Goal: Transaction & Acquisition: Download file/media

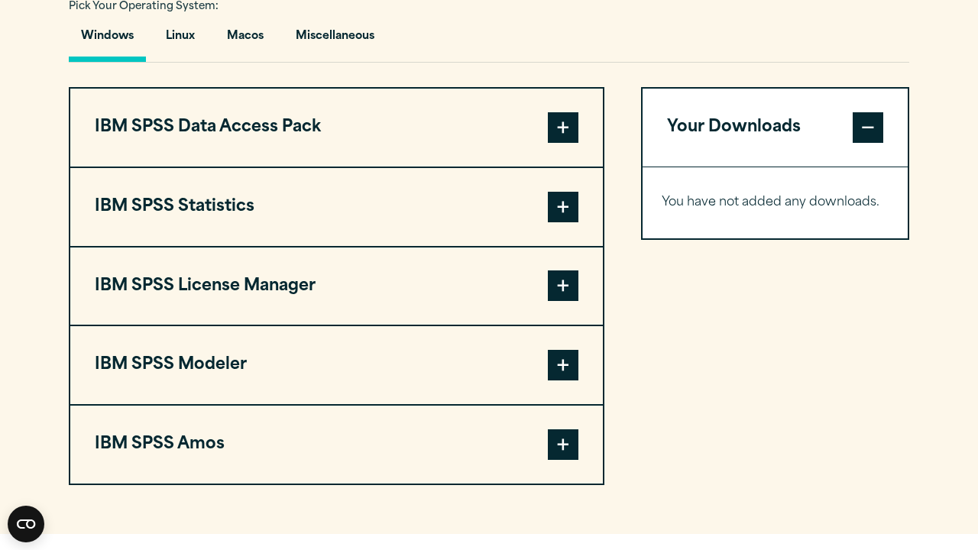
scroll to position [1156, 0]
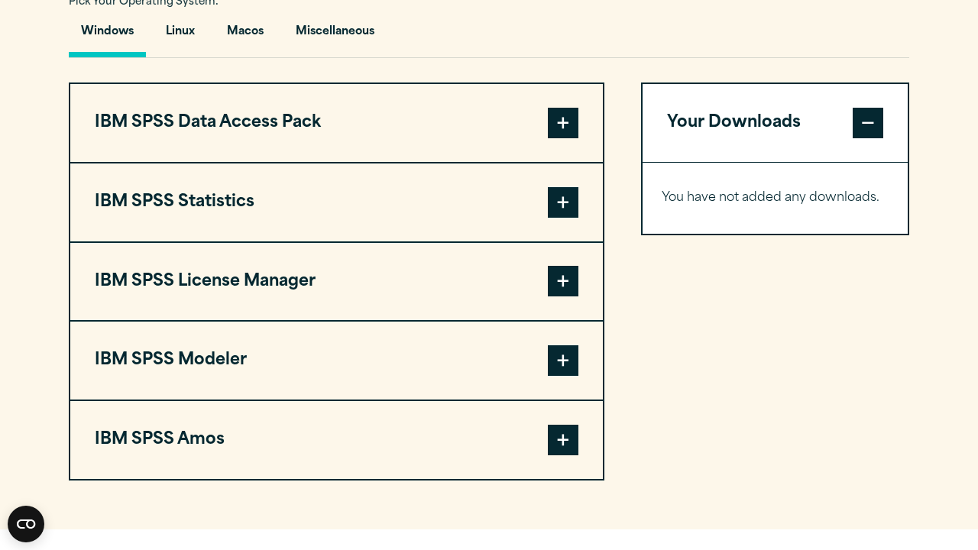
click at [562, 202] on span at bounding box center [563, 202] width 31 height 31
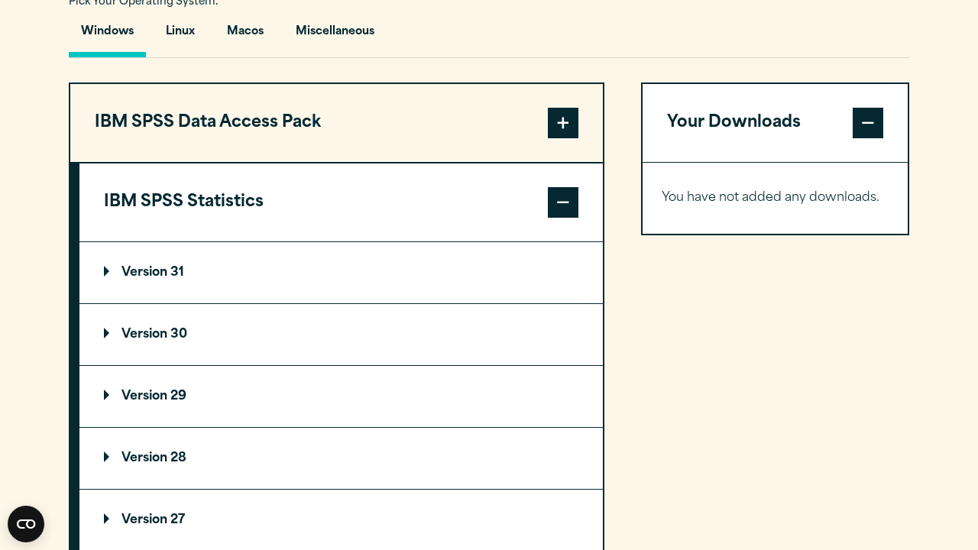
click at [109, 327] on summary "Version 30" at bounding box center [340, 334] width 523 height 61
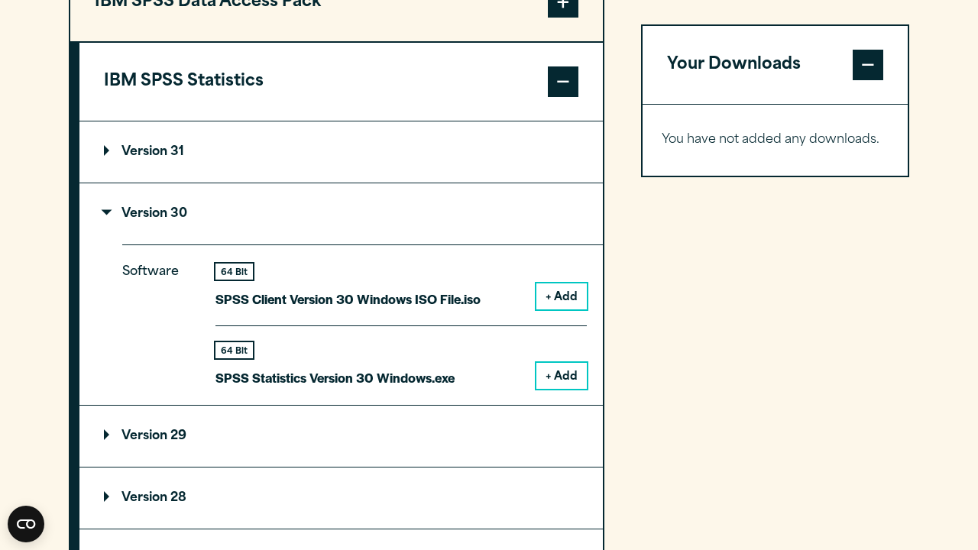
scroll to position [1279, 0]
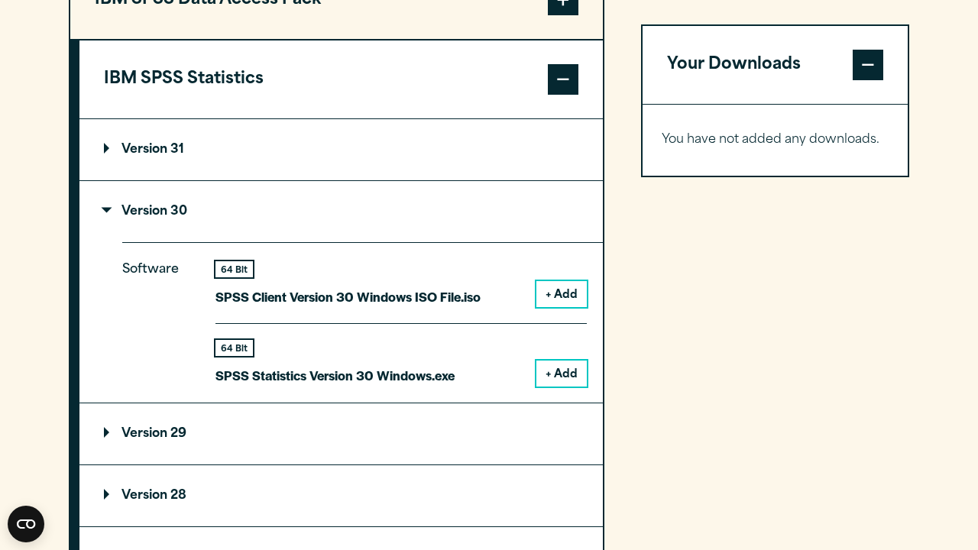
click at [569, 292] on button "+ Add" at bounding box center [561, 294] width 50 height 26
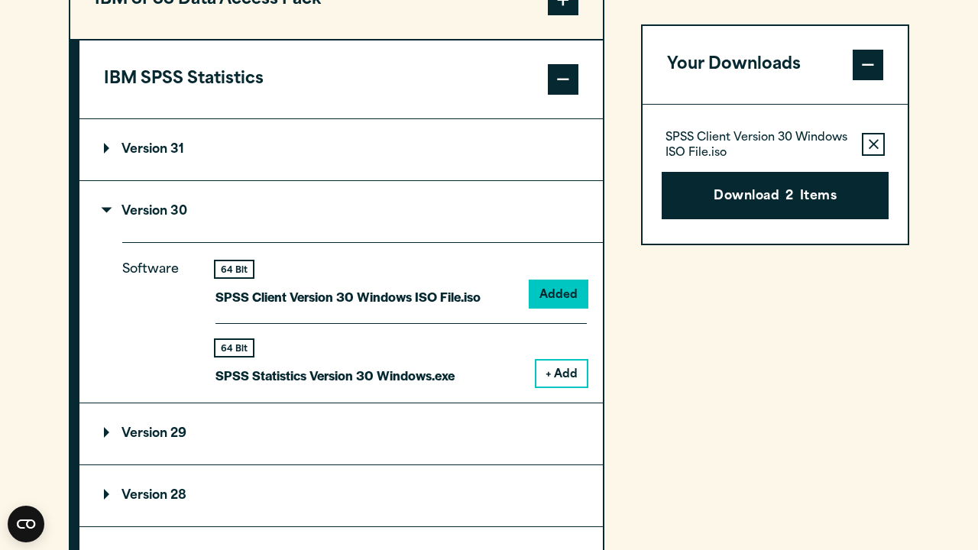
click at [875, 140] on icon "button" at bounding box center [874, 144] width 10 height 11
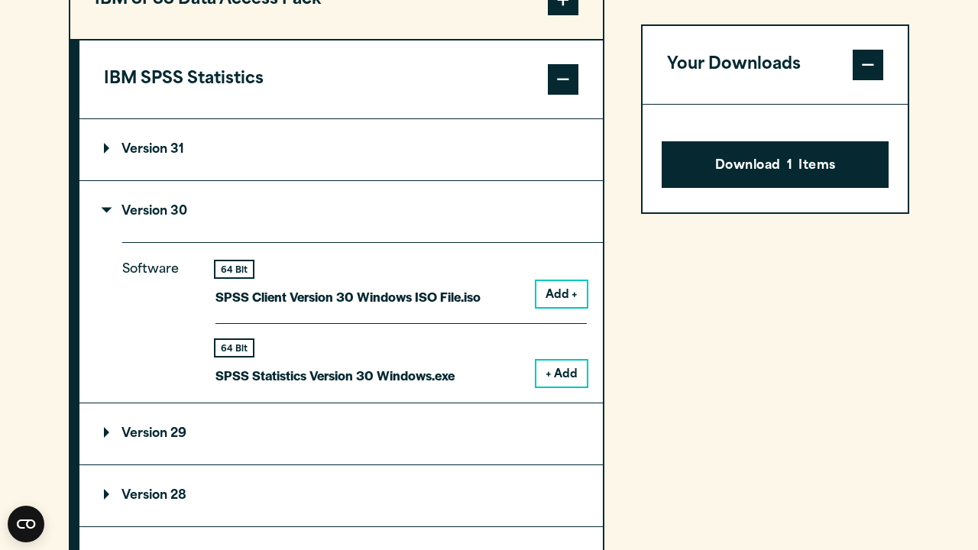
click at [867, 57] on span at bounding box center [868, 65] width 31 height 31
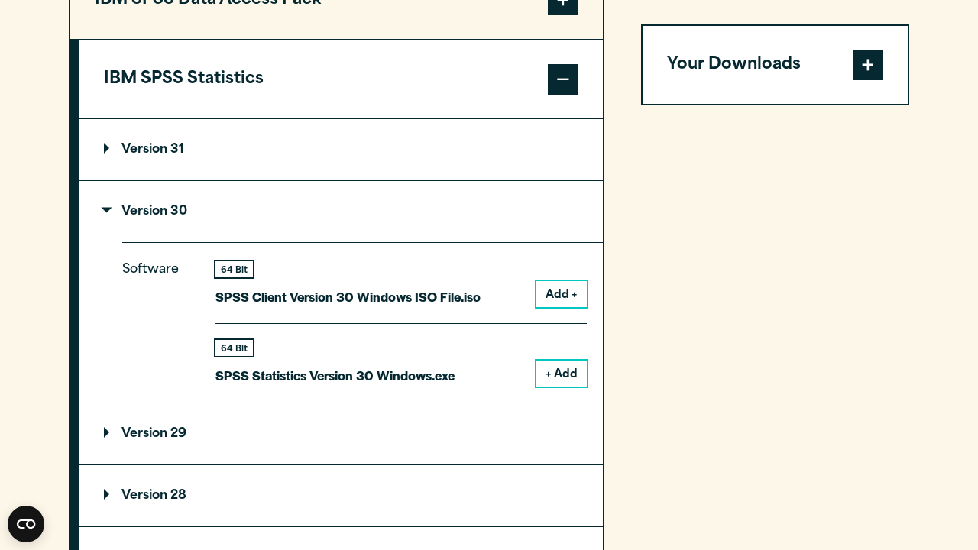
click at [867, 60] on span at bounding box center [868, 65] width 31 height 31
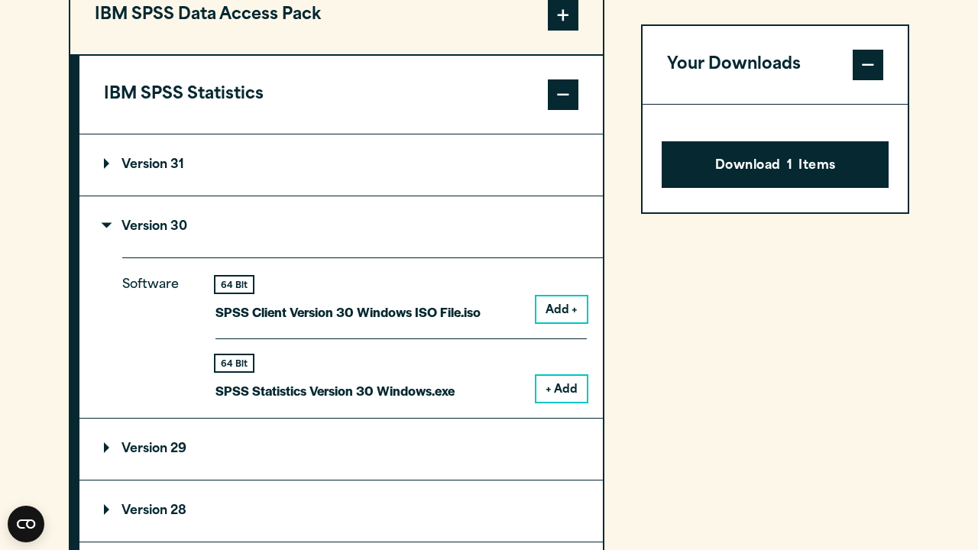
scroll to position [1272, 0]
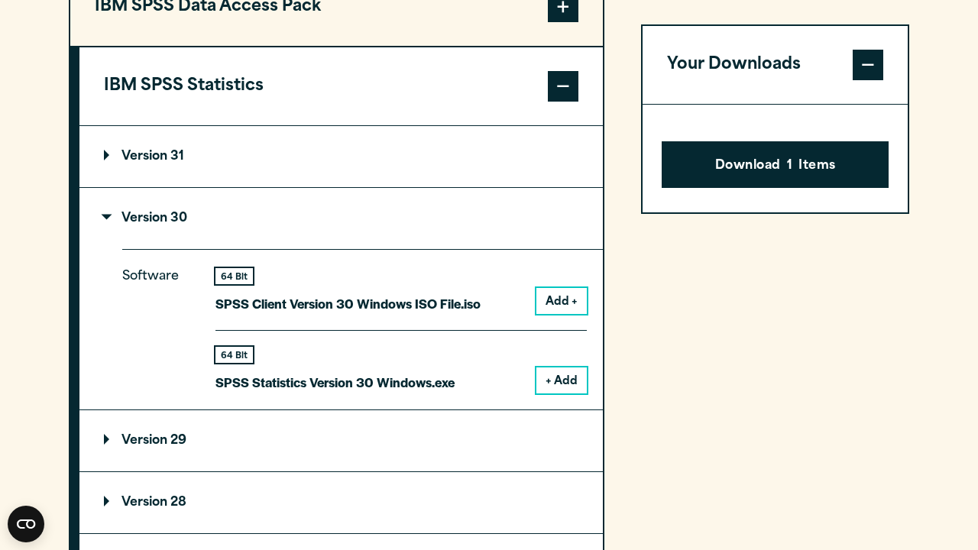
click at [571, 302] on button "Add +" at bounding box center [561, 301] width 50 height 26
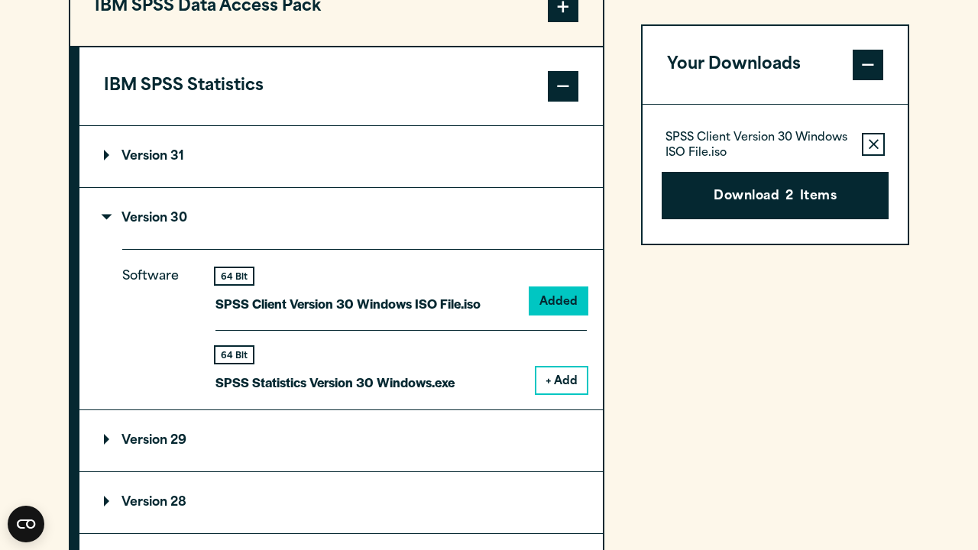
click at [869, 141] on icon "button" at bounding box center [874, 144] width 10 height 11
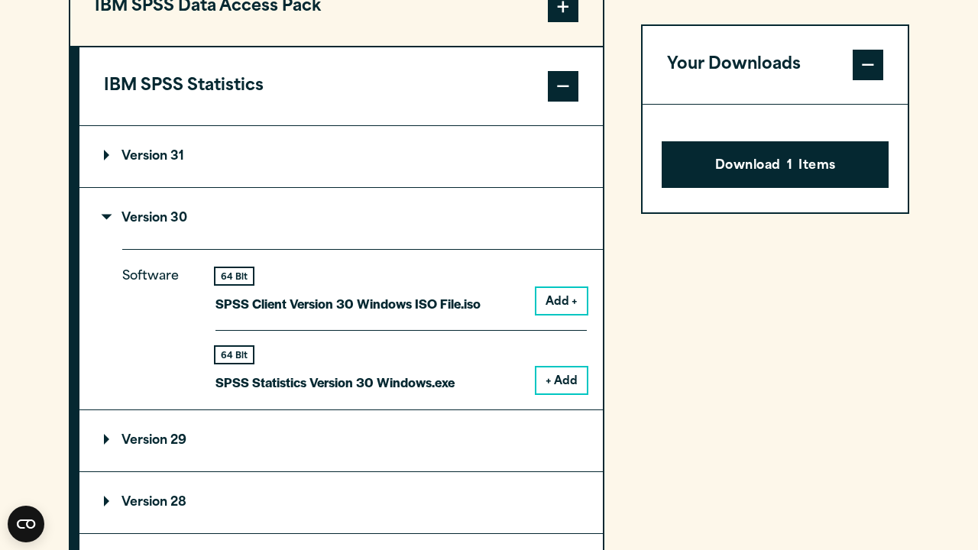
click at [183, 232] on summary "Version 30" at bounding box center [340, 218] width 523 height 61
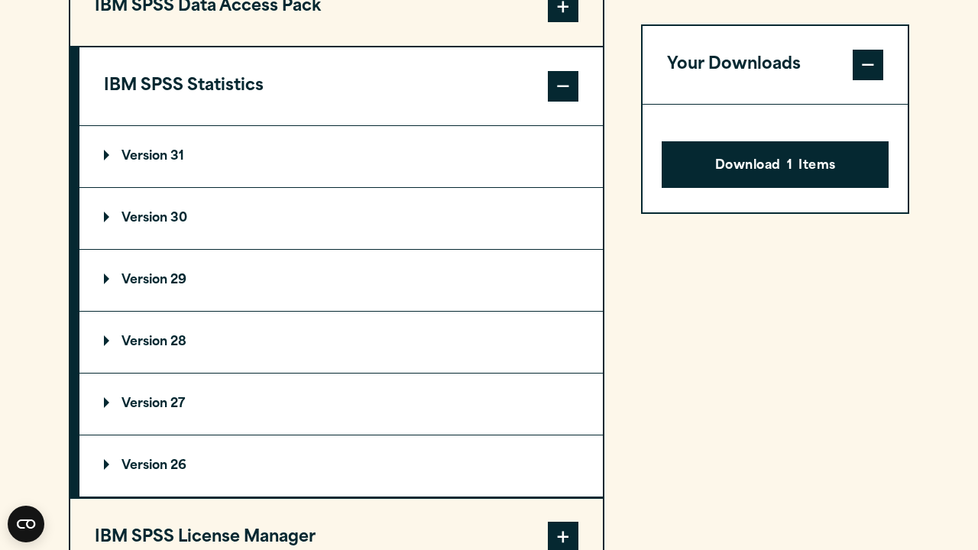
click at [185, 225] on p "Version 30" at bounding box center [145, 218] width 83 height 12
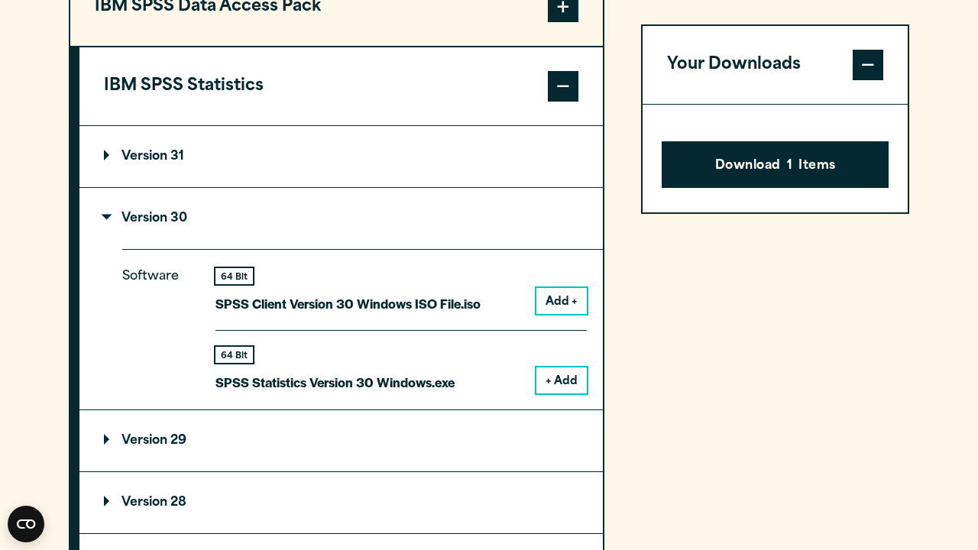
click at [182, 435] on p "Version 29" at bounding box center [145, 441] width 83 height 12
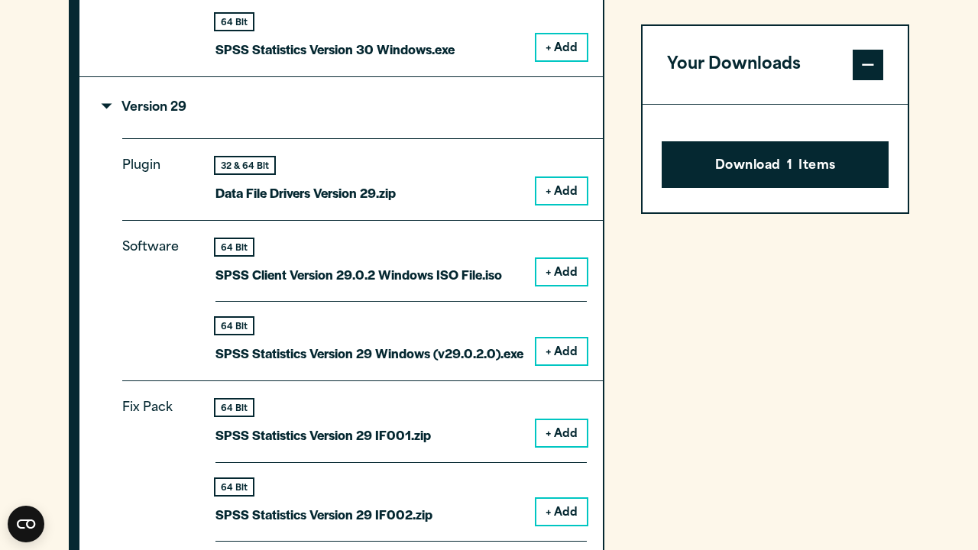
scroll to position [1608, 0]
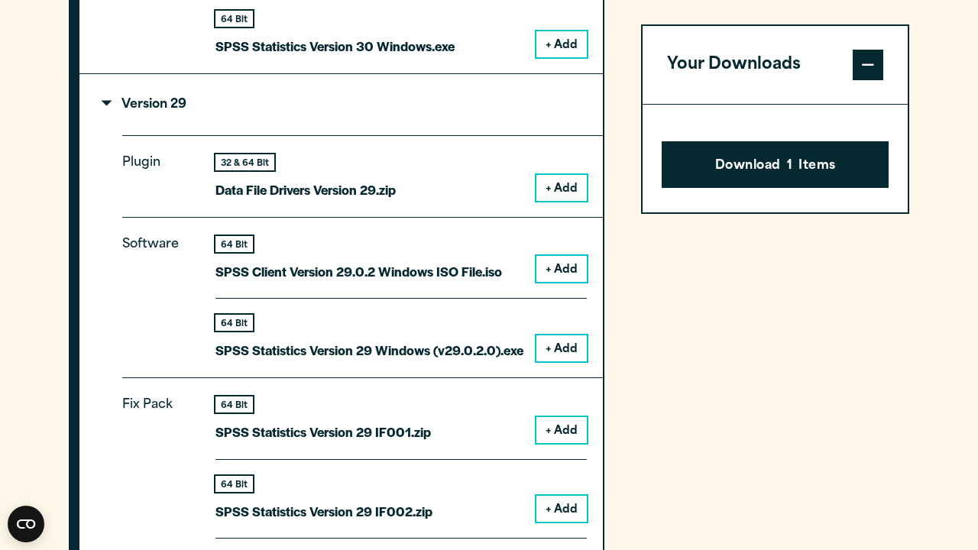
click at [180, 109] on p "Version 29" at bounding box center [145, 105] width 83 height 12
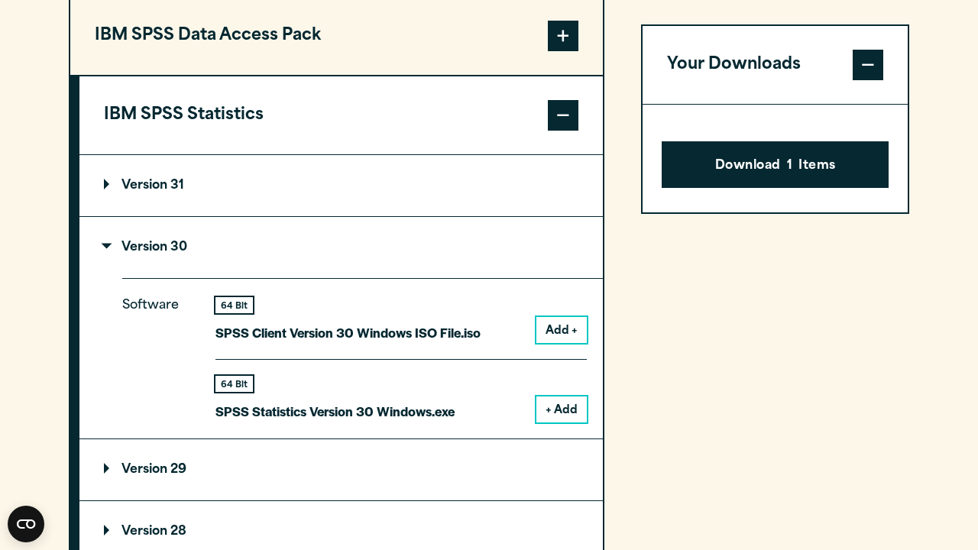
scroll to position [1240, 0]
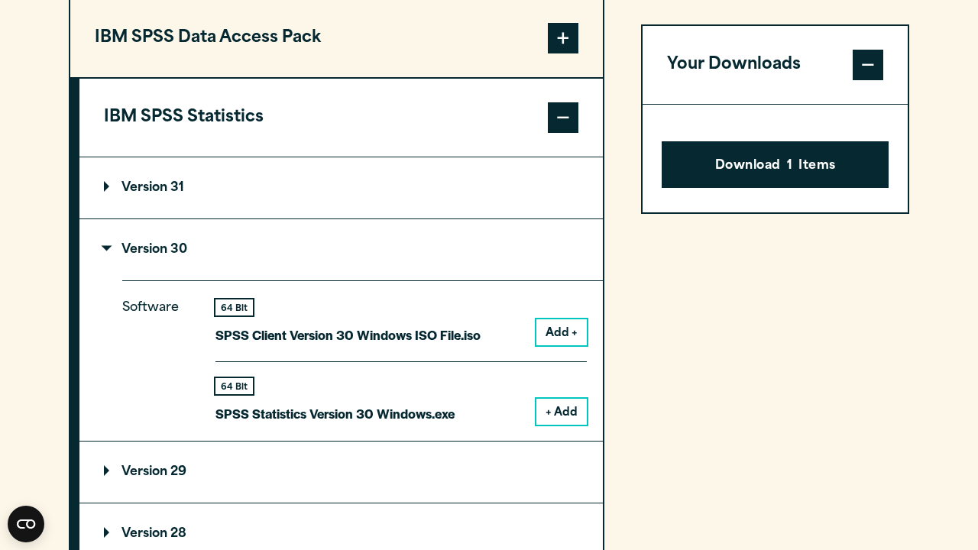
click at [147, 256] on p "Version 30" at bounding box center [145, 250] width 83 height 12
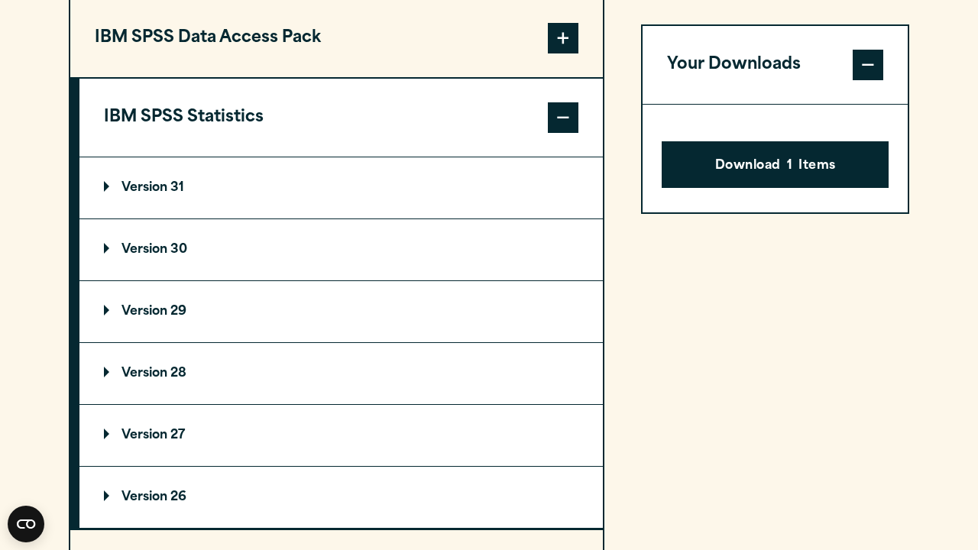
click at [183, 219] on summary "Version 31" at bounding box center [340, 187] width 523 height 61
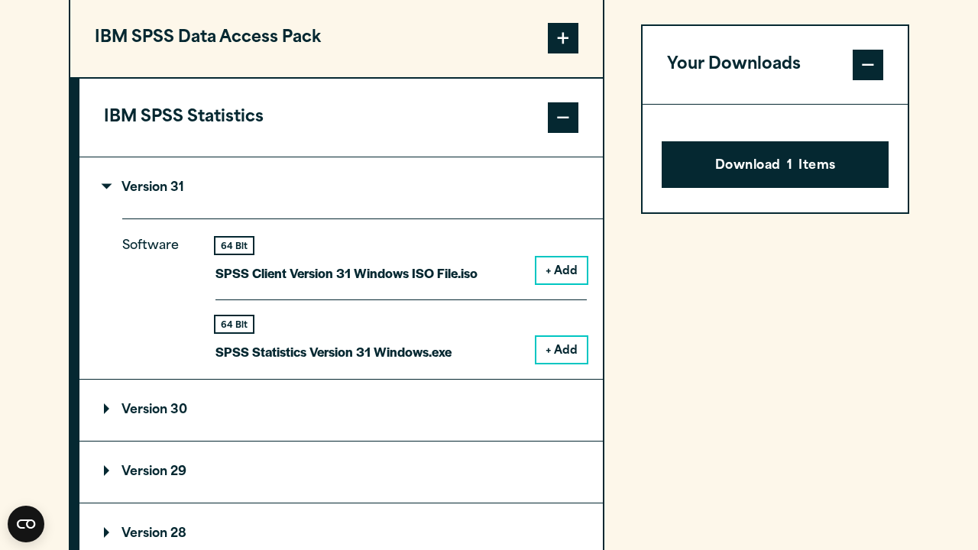
click at [173, 189] on p "Version 31" at bounding box center [144, 188] width 80 height 12
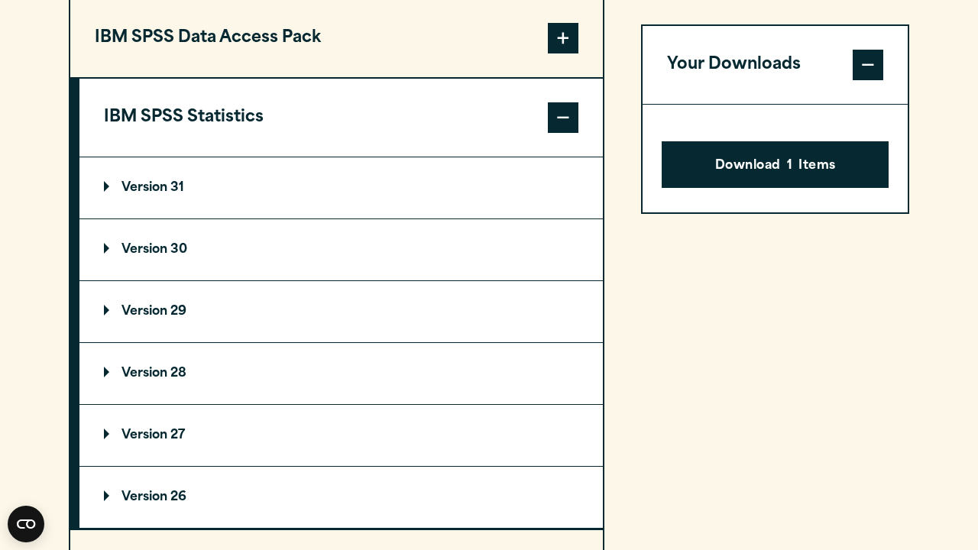
click at [220, 252] on summary "Version 30" at bounding box center [340, 249] width 523 height 61
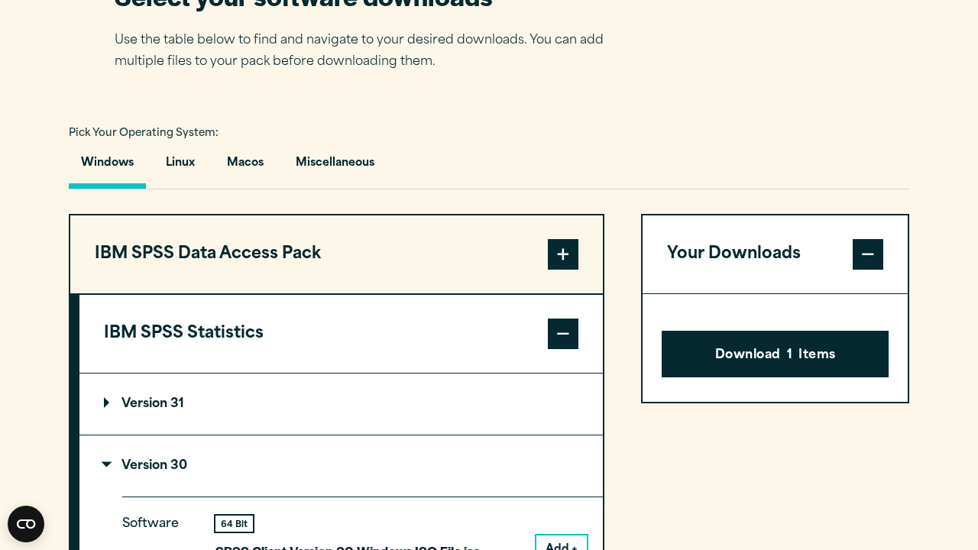
scroll to position [1014, 0]
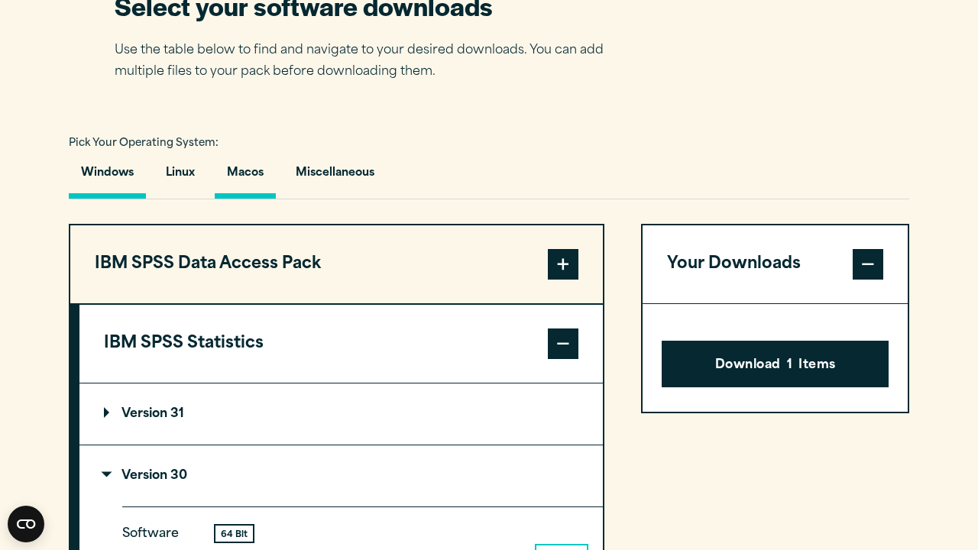
click at [245, 175] on button "Macos" at bounding box center [245, 177] width 61 height 44
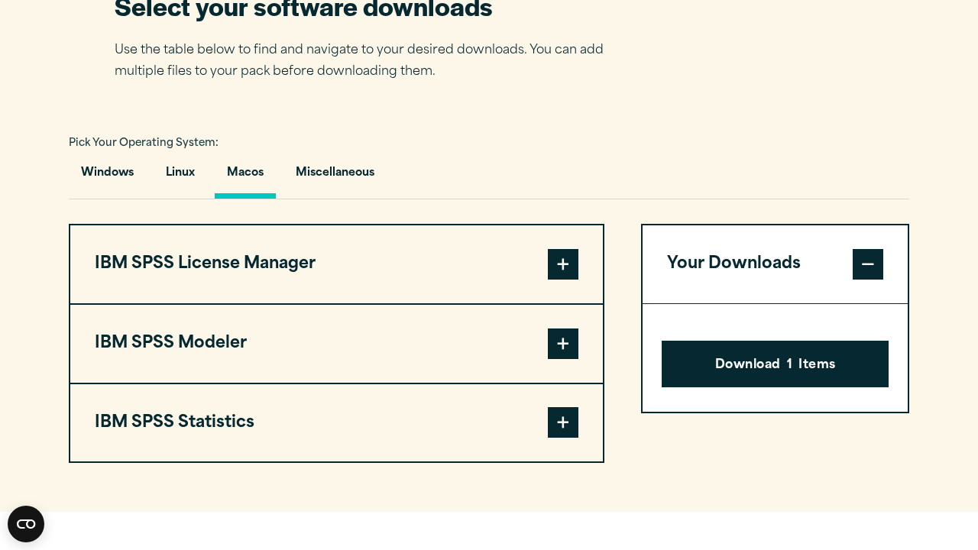
click at [559, 417] on span at bounding box center [563, 422] width 31 height 31
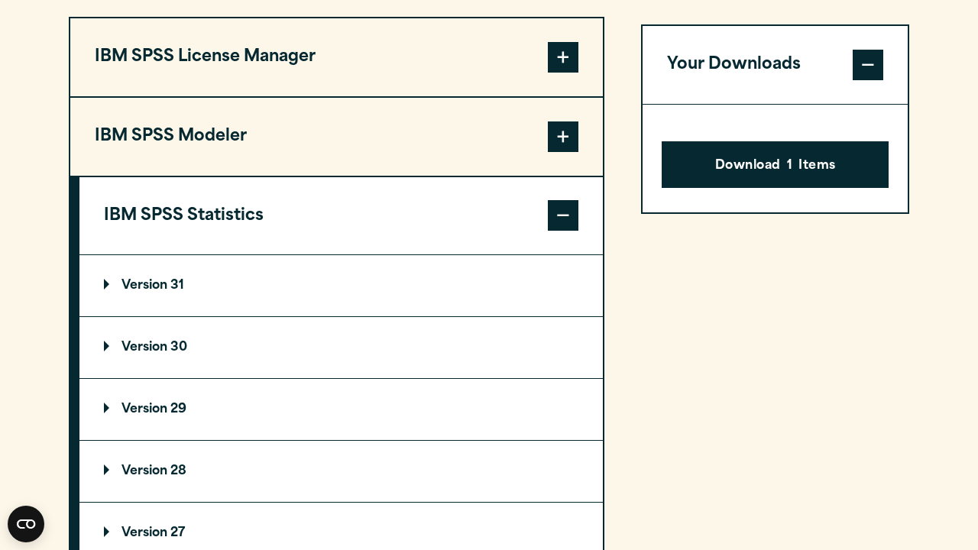
scroll to position [1222, 0]
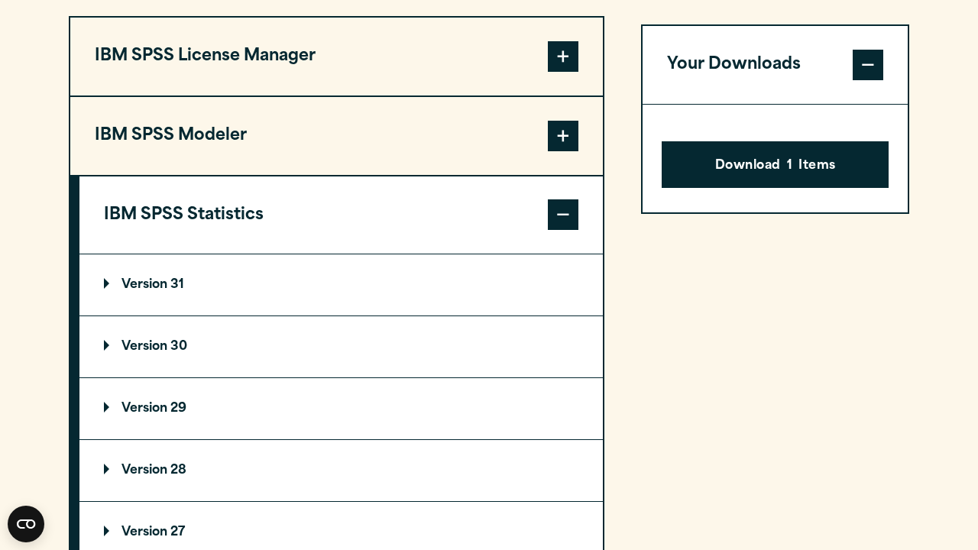
click at [197, 332] on summary "Version 30" at bounding box center [340, 346] width 523 height 61
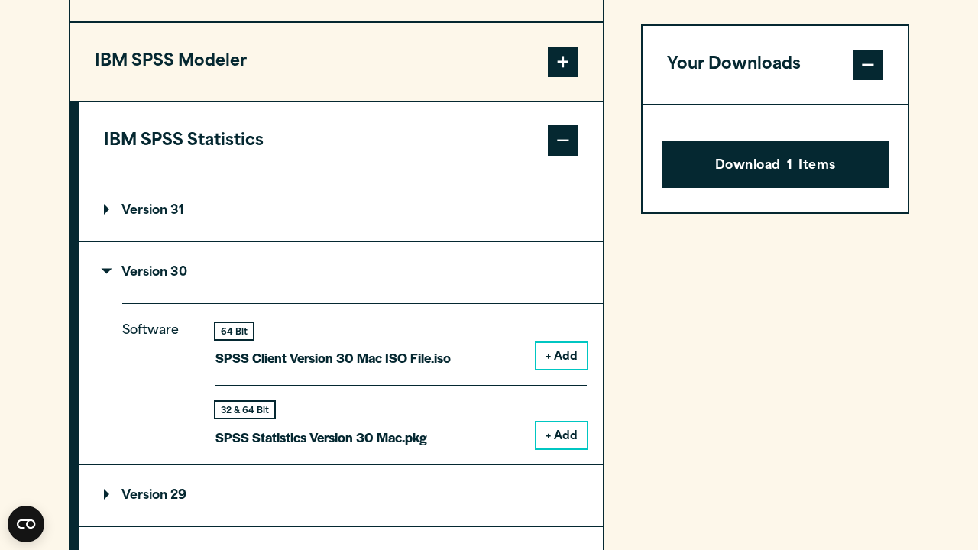
scroll to position [1344, 0]
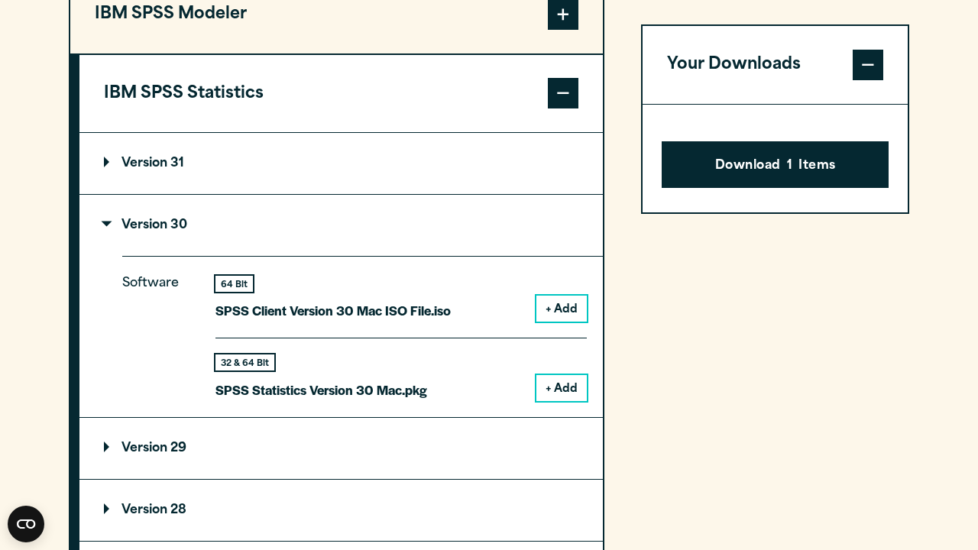
click at [575, 381] on button "+ Add" at bounding box center [561, 388] width 50 height 26
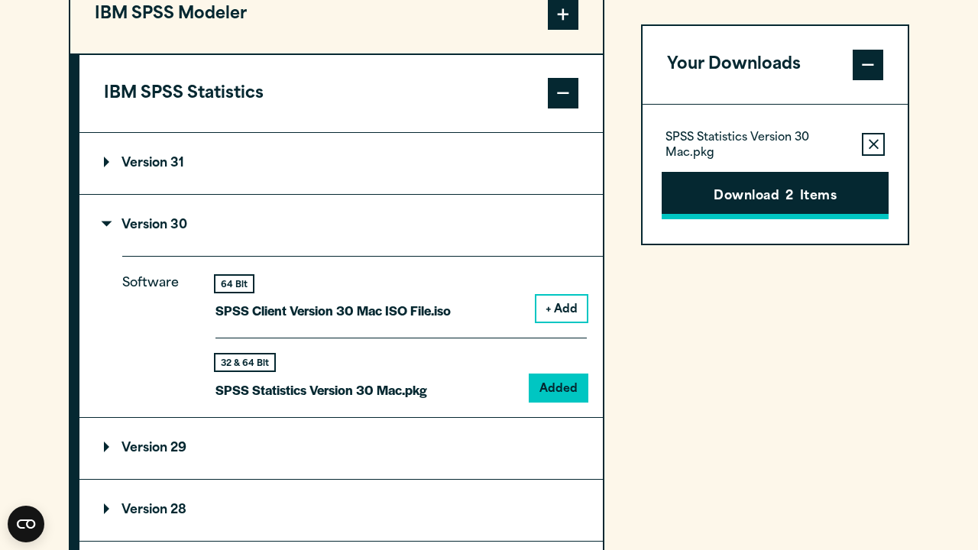
click at [772, 194] on button "Download 2 Items" at bounding box center [775, 195] width 227 height 47
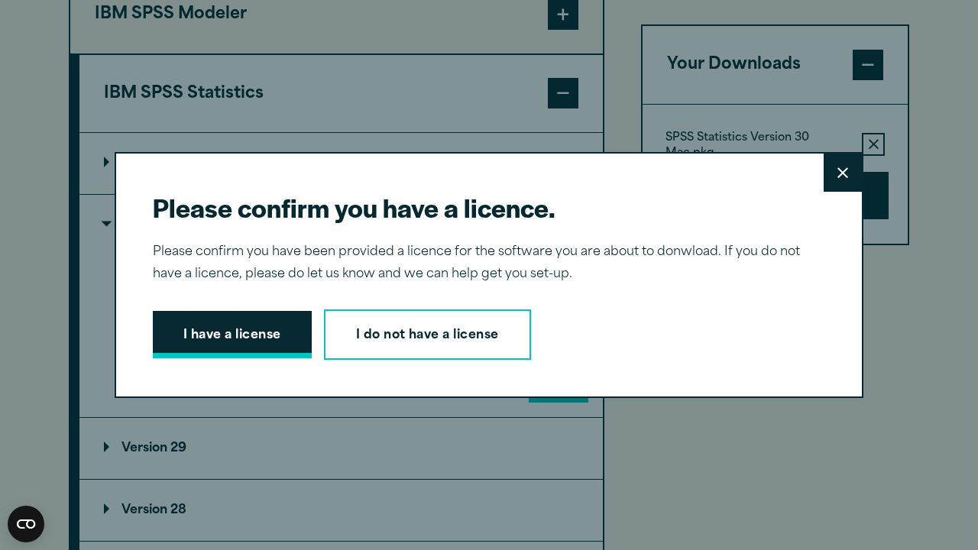
click at [215, 342] on button "I have a license" at bounding box center [232, 334] width 159 height 47
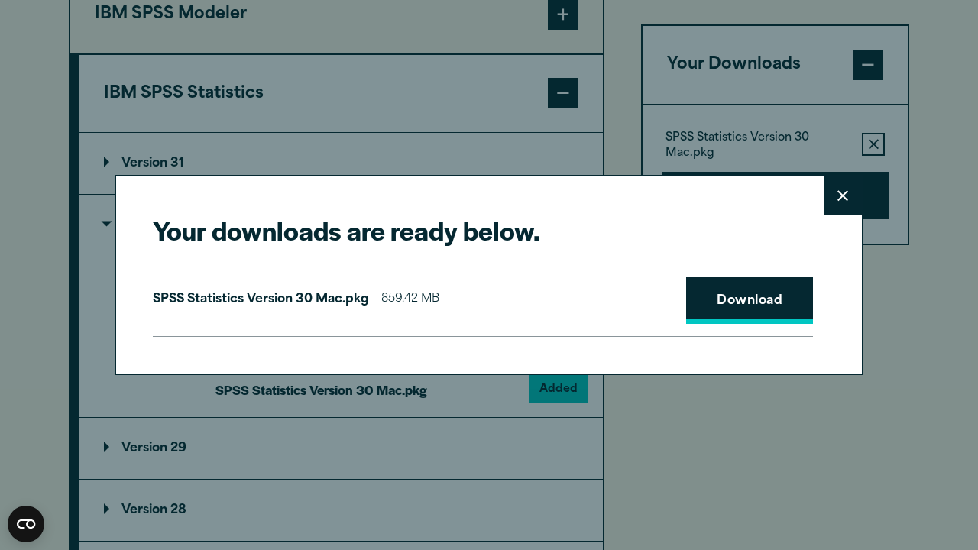
click at [750, 291] on link "Download" at bounding box center [749, 300] width 127 height 47
click at [838, 200] on icon at bounding box center [843, 195] width 11 height 11
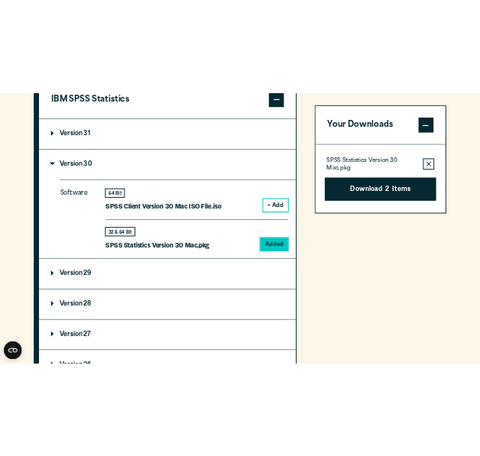
scroll to position [1420, 0]
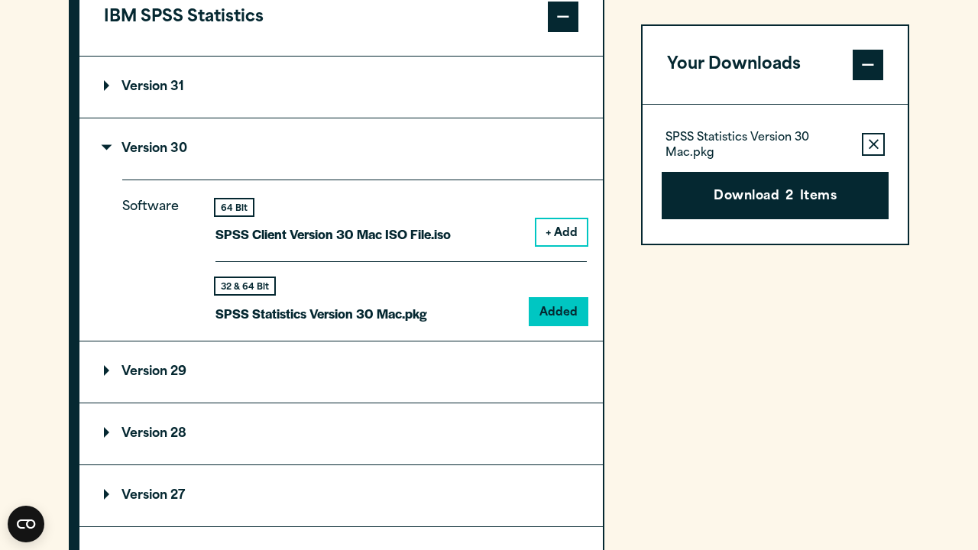
click at [867, 144] on button "Remove this item from your software download list" at bounding box center [873, 144] width 23 height 23
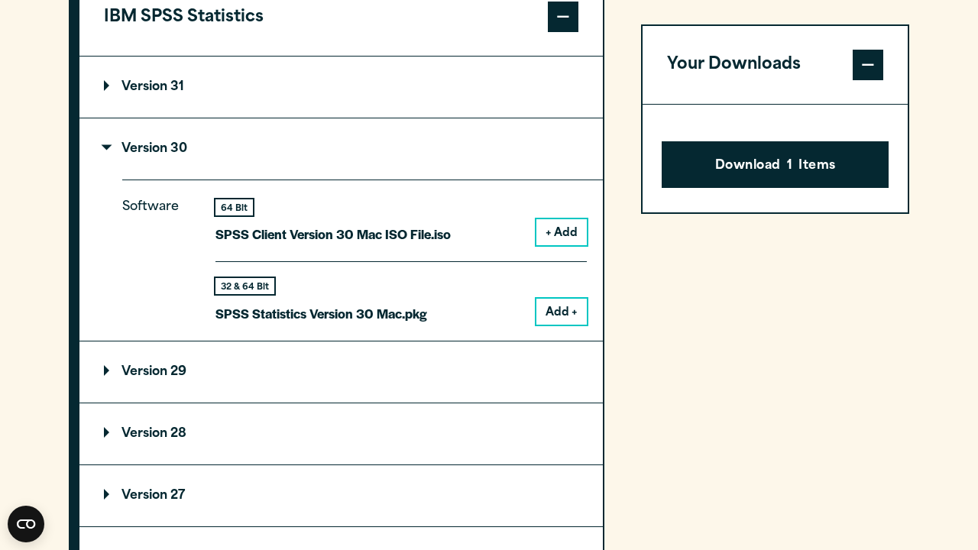
click at [549, 232] on button "+ Add" at bounding box center [561, 232] width 50 height 26
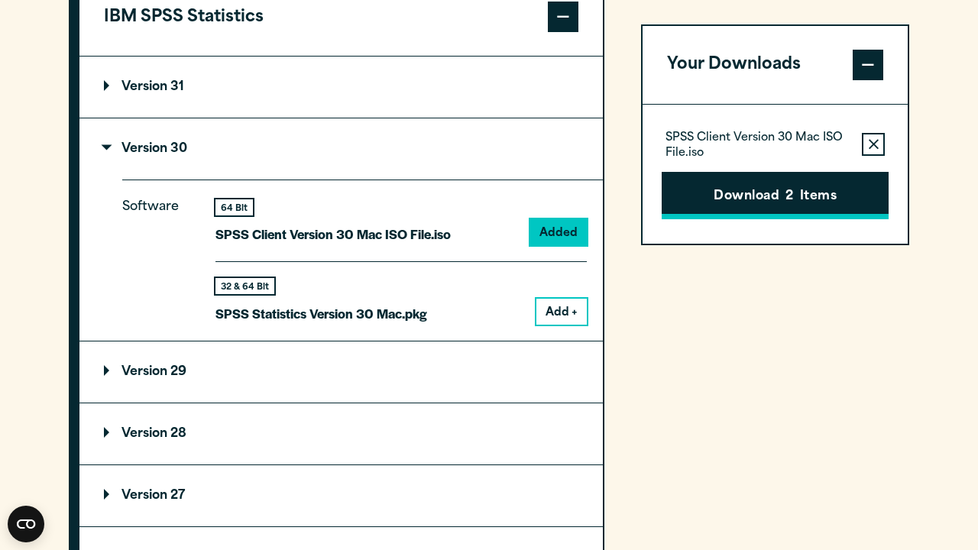
click at [773, 195] on button "Download 2 Items" at bounding box center [775, 195] width 227 height 47
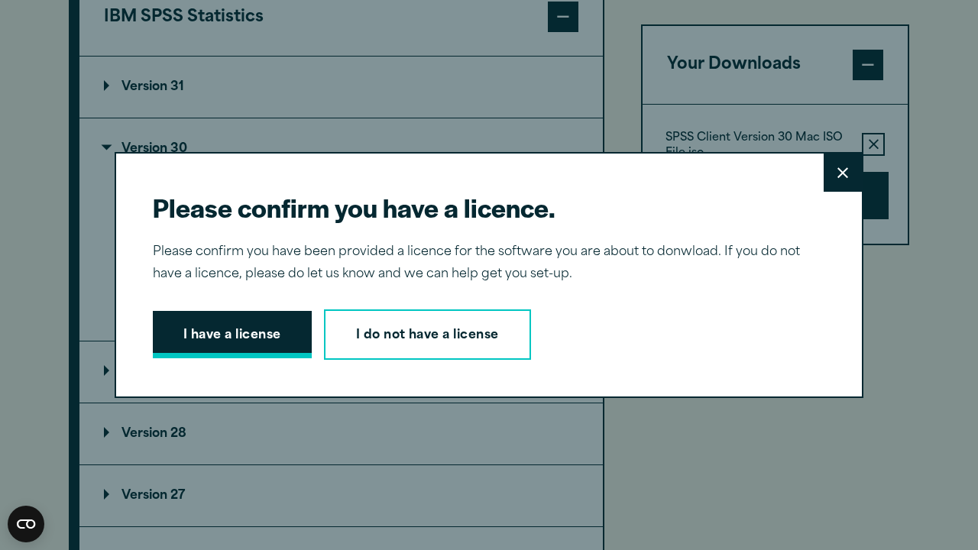
click at [197, 343] on button "I have a license" at bounding box center [232, 334] width 159 height 47
